Goal: Transaction & Acquisition: Purchase product/service

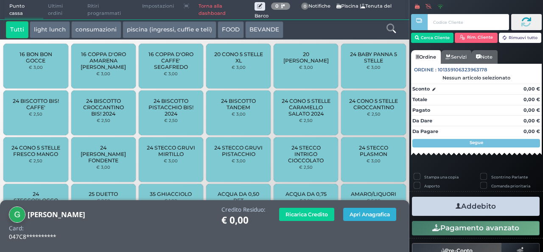
click at [364, 218] on button "Apri Anagrafica" at bounding box center [369, 213] width 53 height 13
click at [371, 214] on button "Apri Anagrafica" at bounding box center [369, 213] width 53 height 13
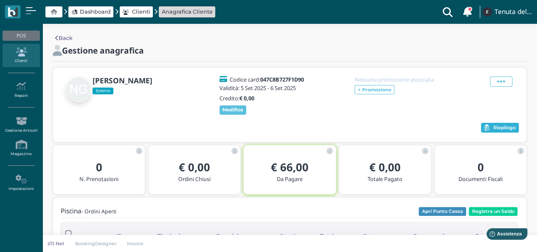
click at [488, 123] on button "Riepilogo" at bounding box center [500, 128] width 38 height 10
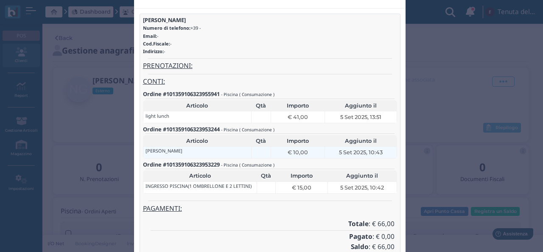
scroll to position [30, 0]
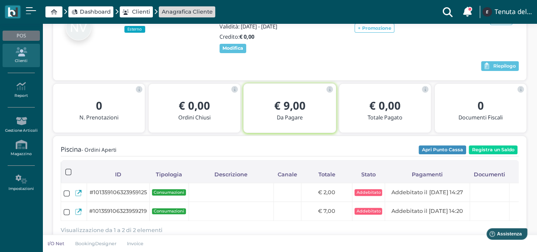
scroll to position [61, 0]
click at [500, 64] on span "Riepilogo" at bounding box center [504, 67] width 22 height 6
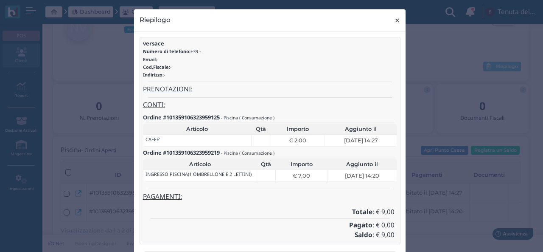
click at [395, 20] on span "×" at bounding box center [397, 20] width 6 height 11
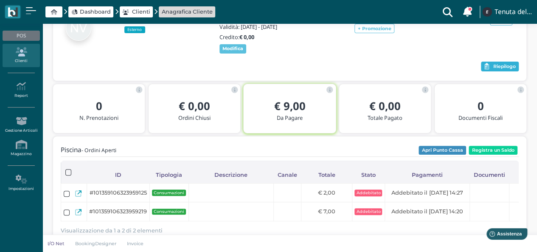
click at [495, 67] on span "Riepilogo" at bounding box center [504, 67] width 22 height 6
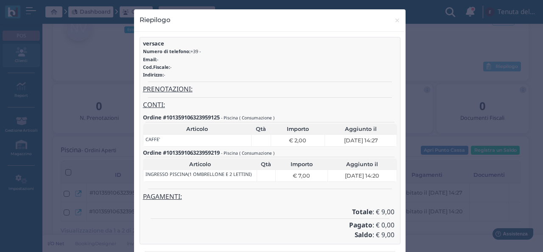
click at [494, 114] on div "Riepilogo × close versace Numero di telefono: +39 - Email: - Cod.Fiscale: - Ind…" at bounding box center [271, 126] width 543 height 252
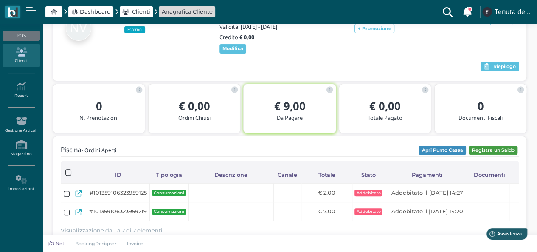
click at [489, 154] on button "Registra un Saldo" at bounding box center [492, 149] width 49 height 9
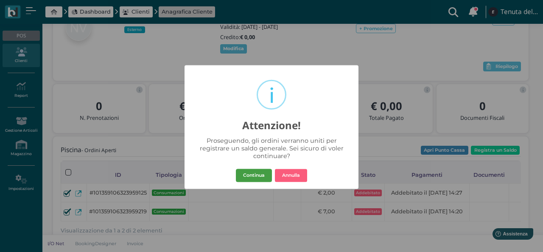
click at [246, 173] on button "Continua" at bounding box center [254, 175] width 36 height 14
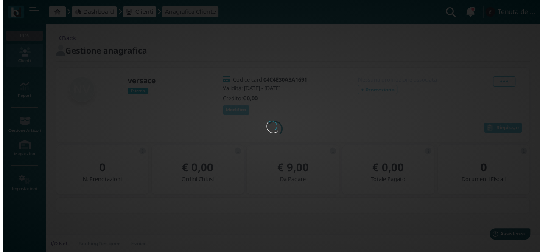
scroll to position [0, 0]
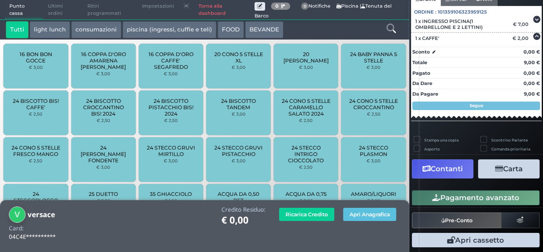
scroll to position [67, 0]
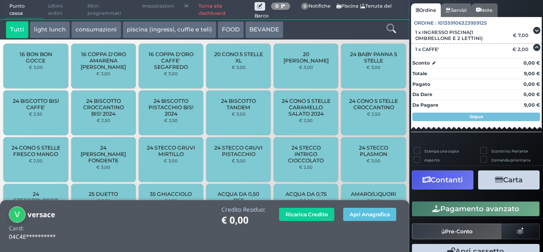
click at [443, 176] on button "Contanti" at bounding box center [443, 179] width 62 height 19
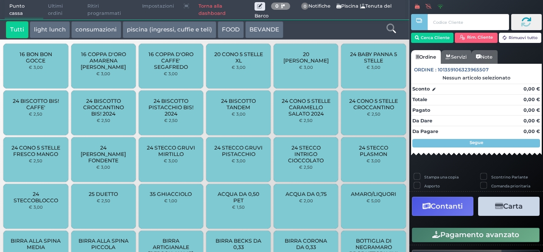
click at [443, 176] on label "Stampa una copia" at bounding box center [441, 177] width 34 height 6
checkbox input "true"
